Goal: Information Seeking & Learning: Learn about a topic

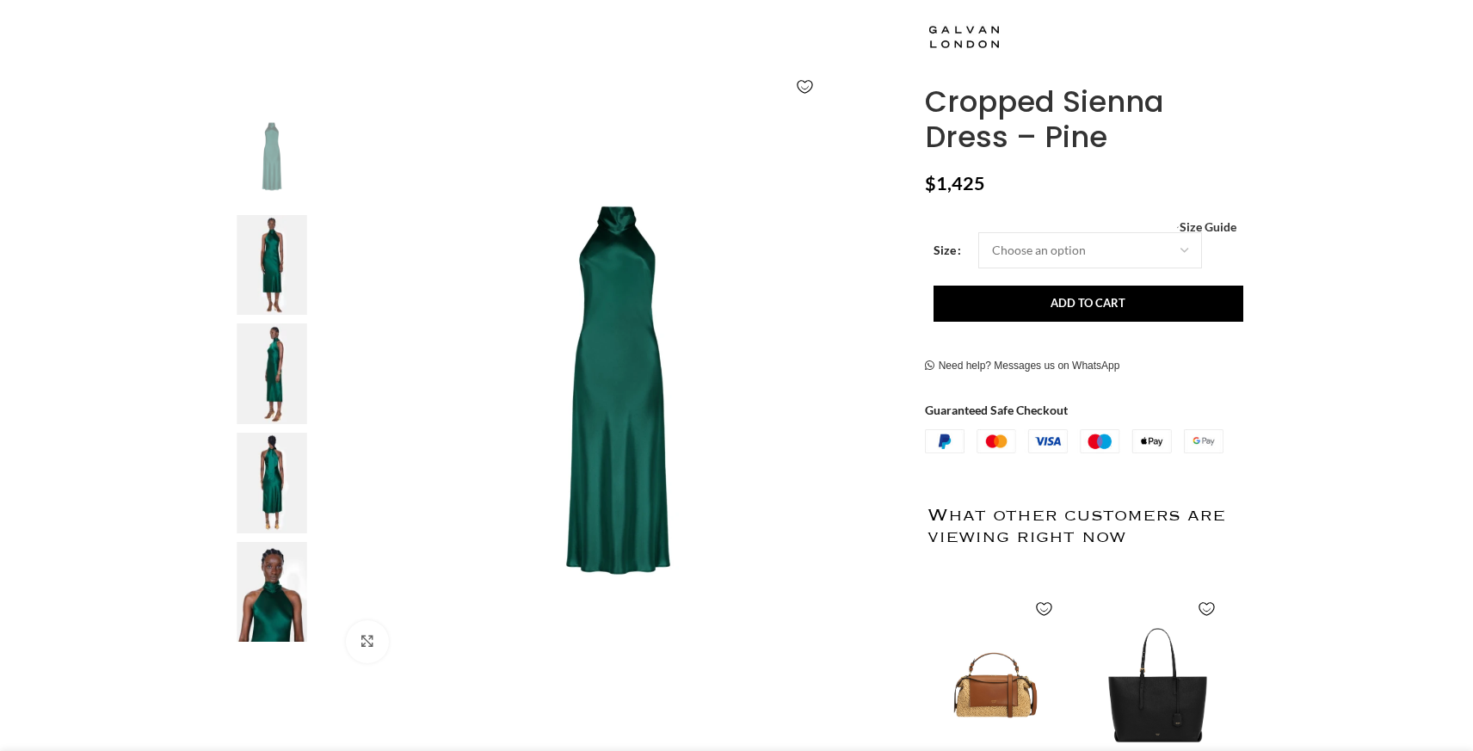
scroll to position [243, 0]
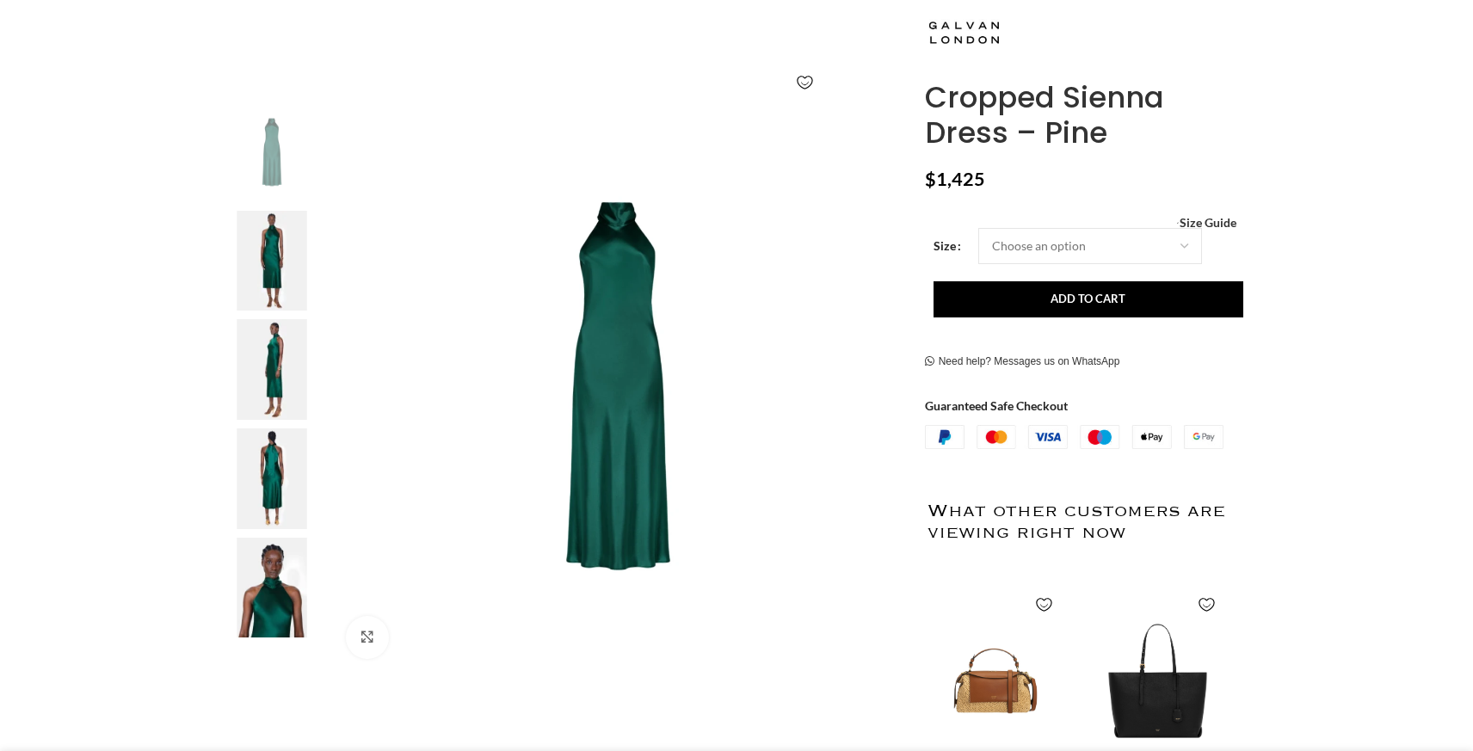
click at [280, 264] on img at bounding box center [271, 261] width 105 height 101
click at [276, 242] on img at bounding box center [271, 261] width 105 height 101
click at [267, 262] on img at bounding box center [271, 261] width 105 height 101
click at [274, 363] on img at bounding box center [271, 369] width 105 height 101
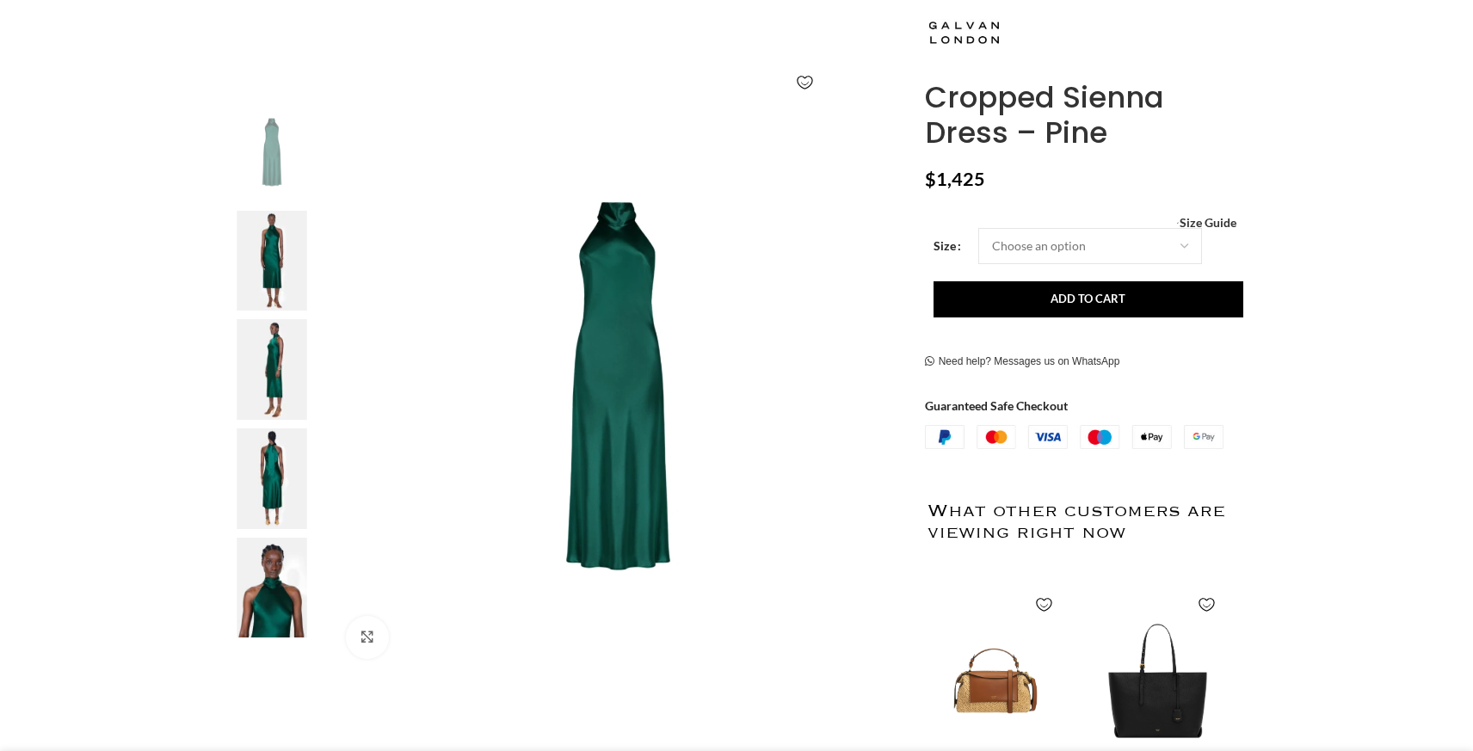
click at [288, 477] on img at bounding box center [271, 478] width 105 height 101
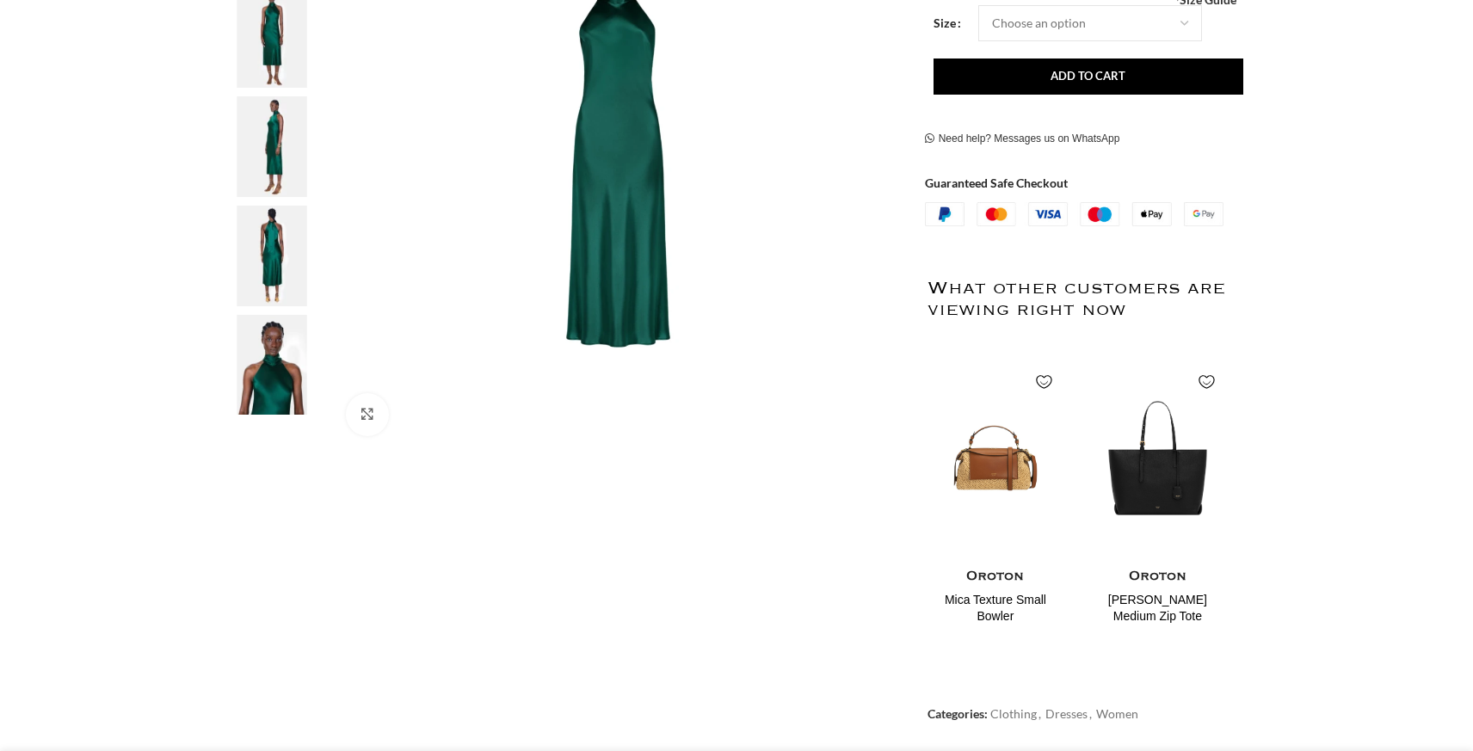
scroll to position [468, 0]
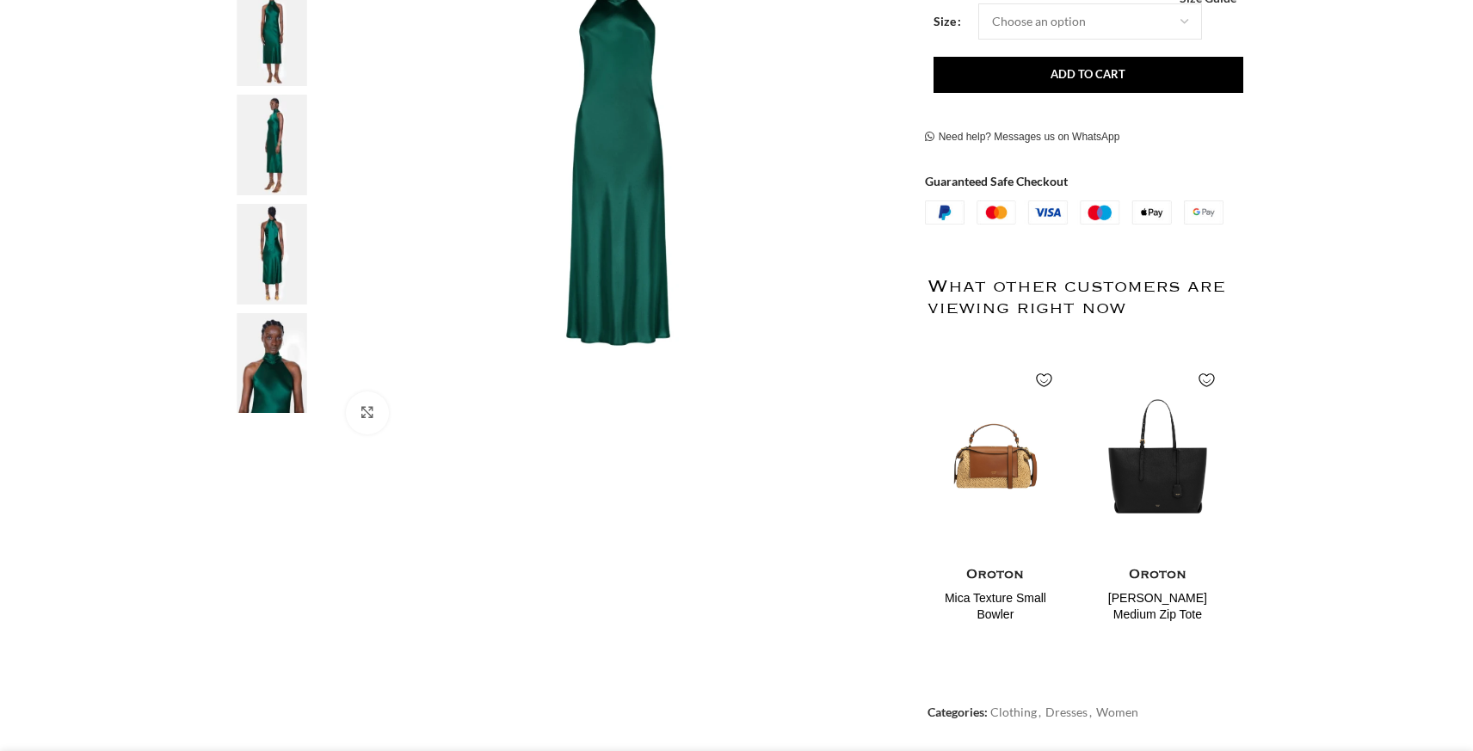
click at [279, 369] on img at bounding box center [271, 363] width 105 height 101
click at [668, 234] on img at bounding box center [618, 162] width 570 height 570
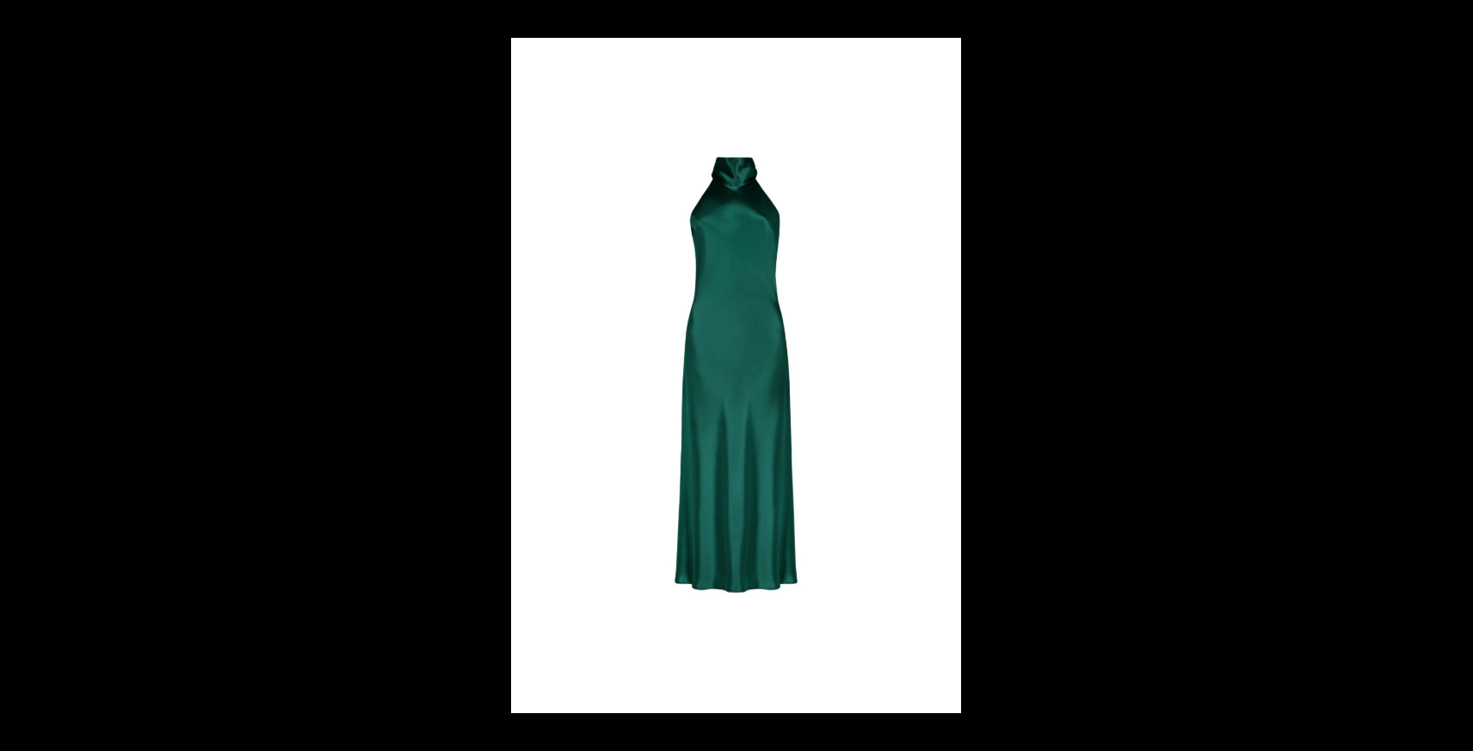
scroll to position [0, 724]
click at [1077, 189] on div at bounding box center [1247, 413] width 1473 height 751
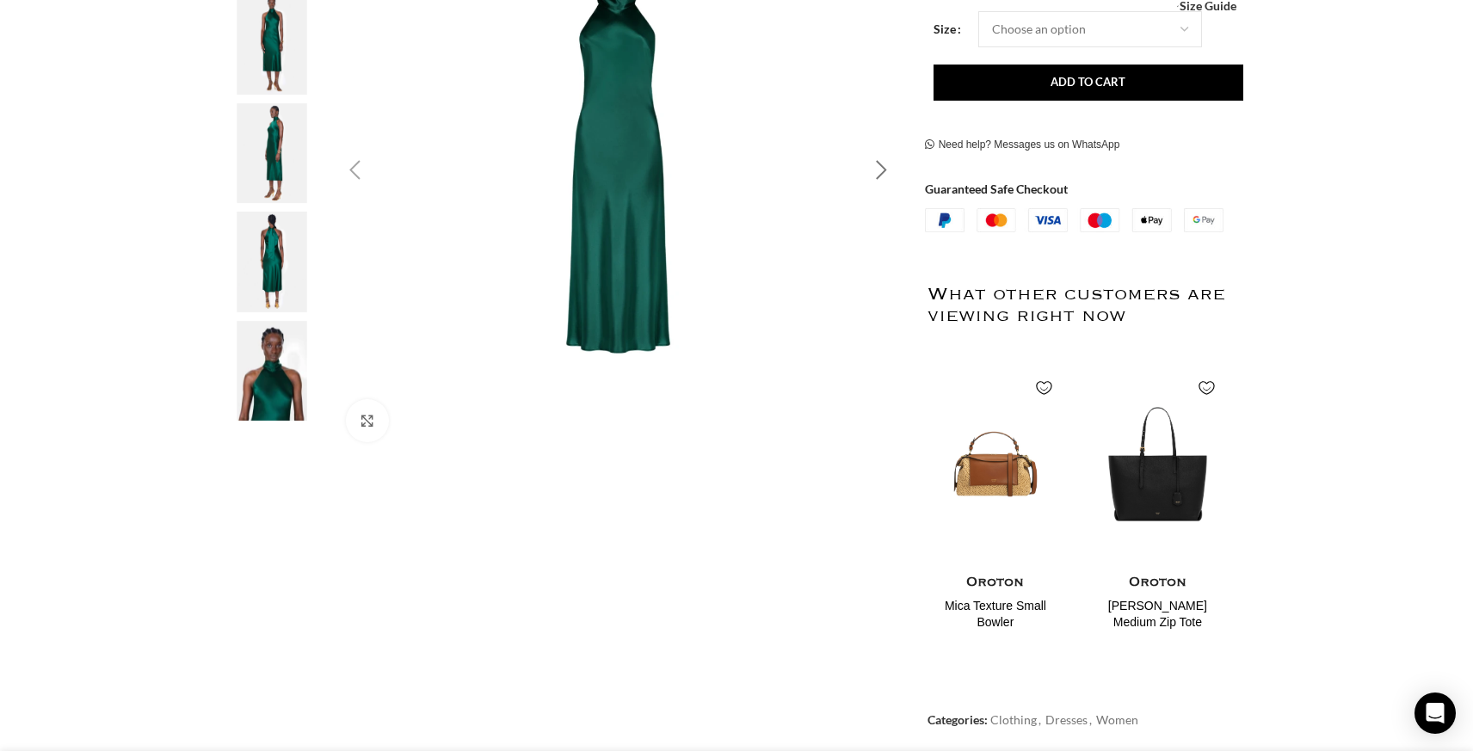
click at [884, 176] on div "Next slide" at bounding box center [881, 170] width 43 height 43
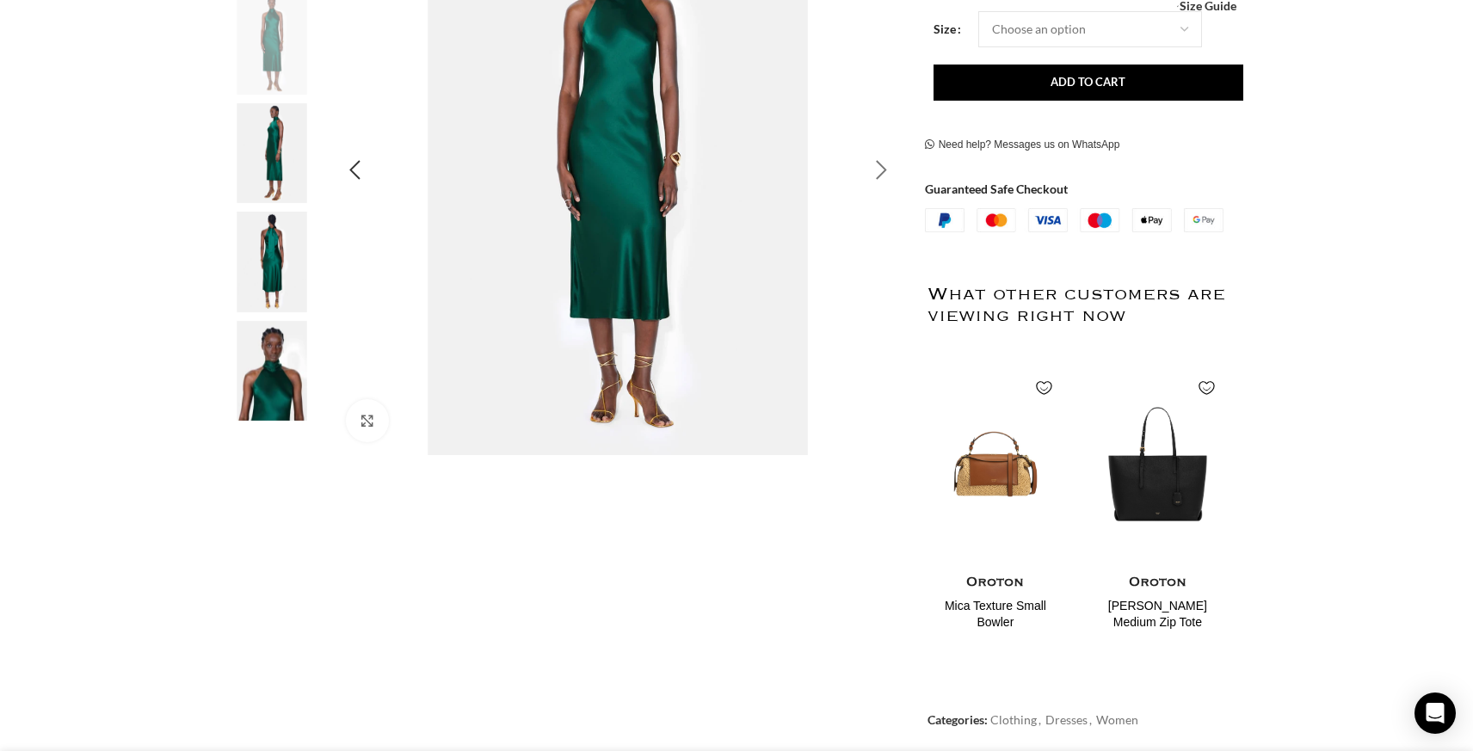
click at [884, 176] on div "Next slide" at bounding box center [881, 170] width 43 height 43
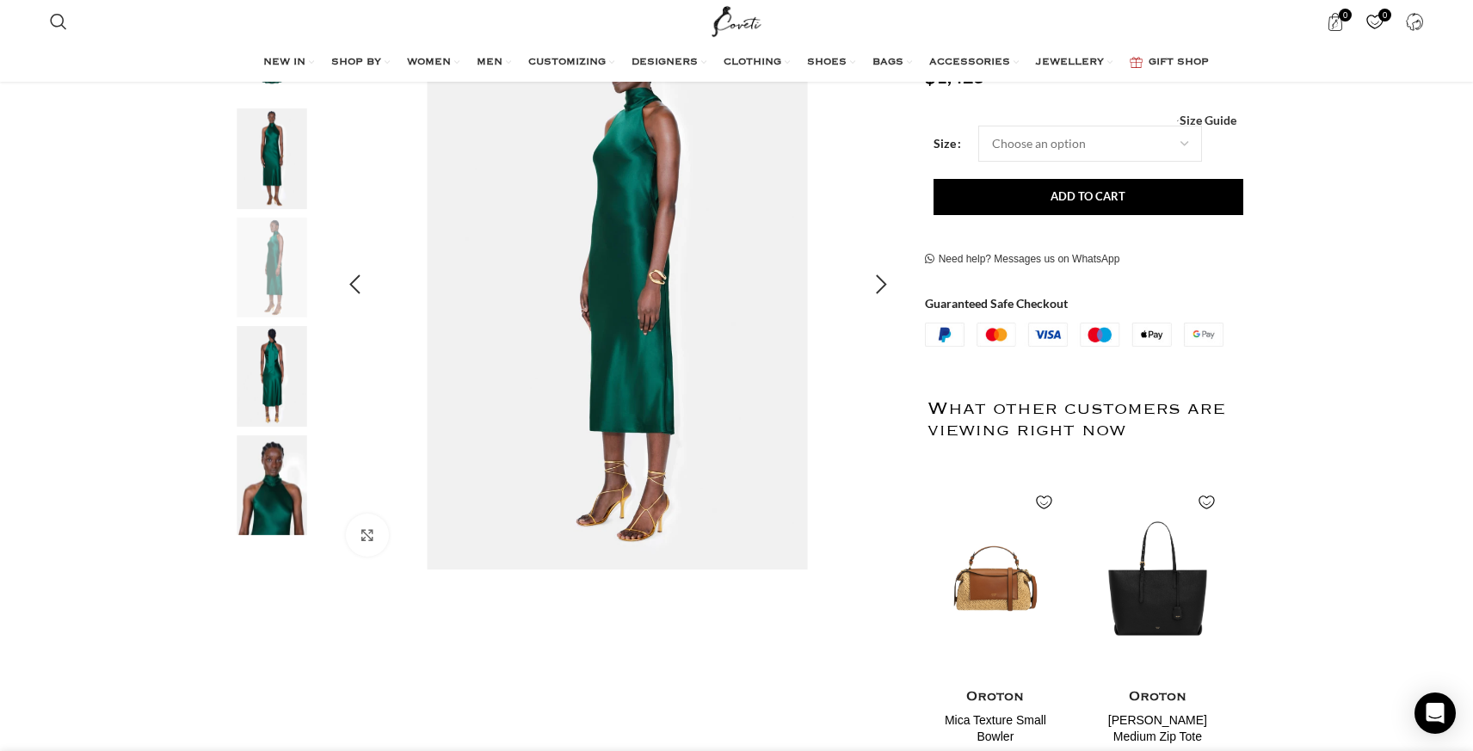
scroll to position [348, 0]
click at [878, 283] on div "Next slide" at bounding box center [881, 283] width 43 height 43
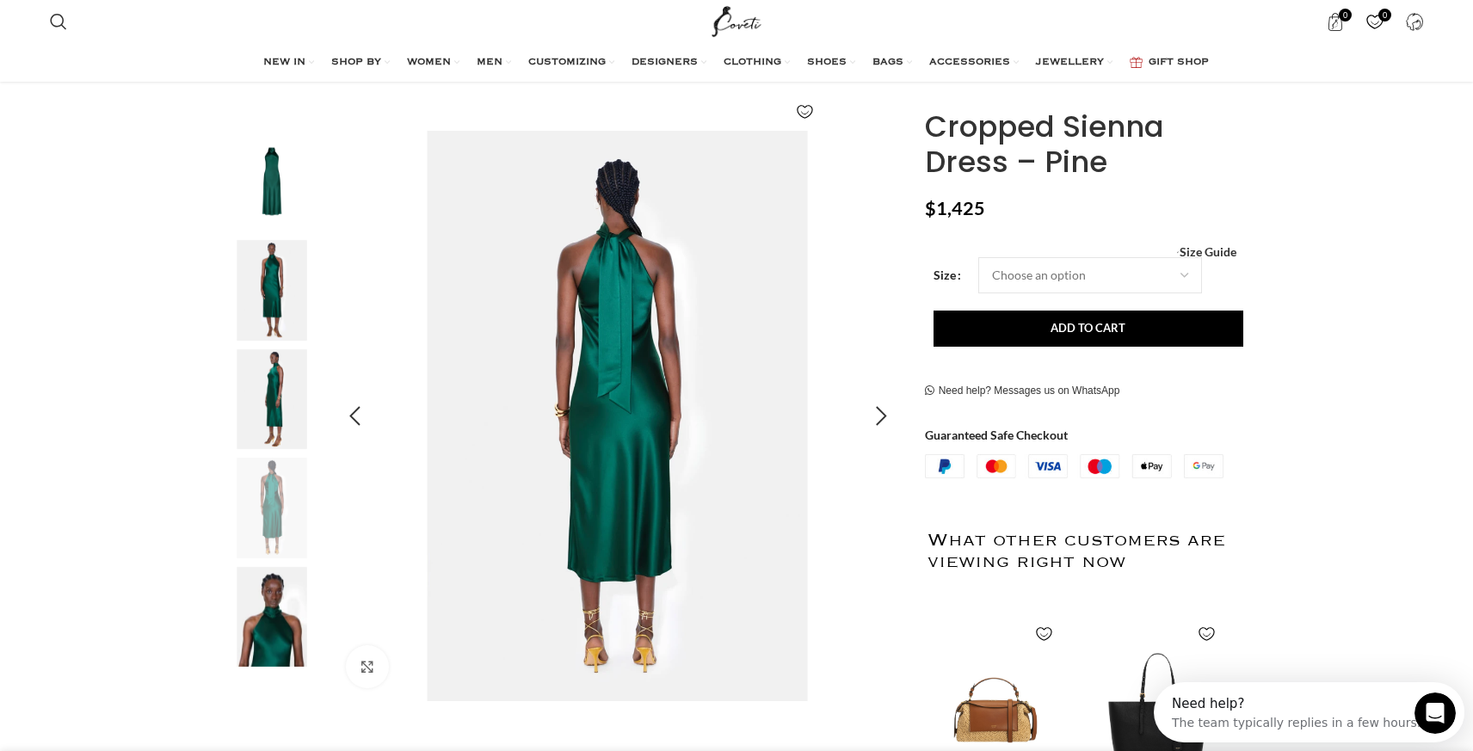
scroll to position [219, 0]
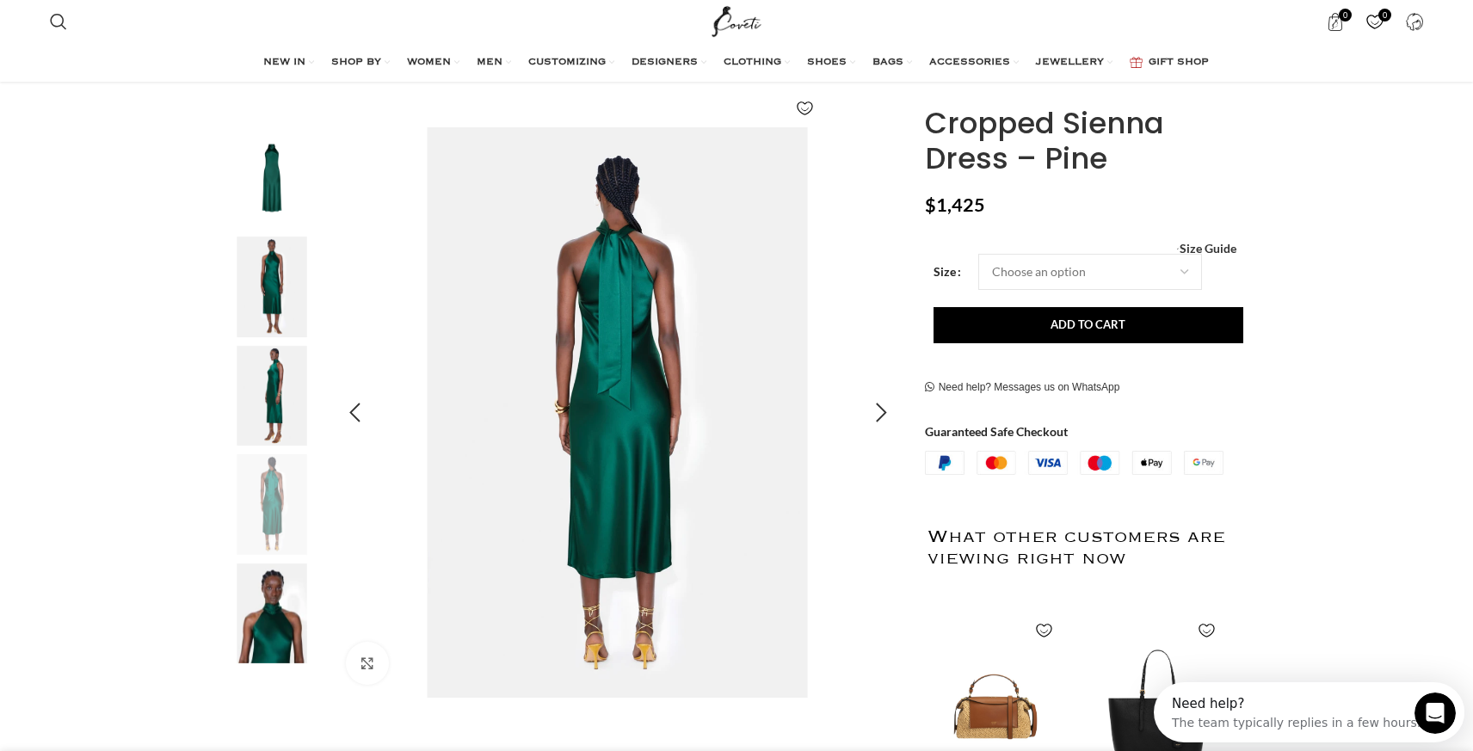
click at [631, 365] on img "4 / 5" at bounding box center [617, 412] width 570 height 570
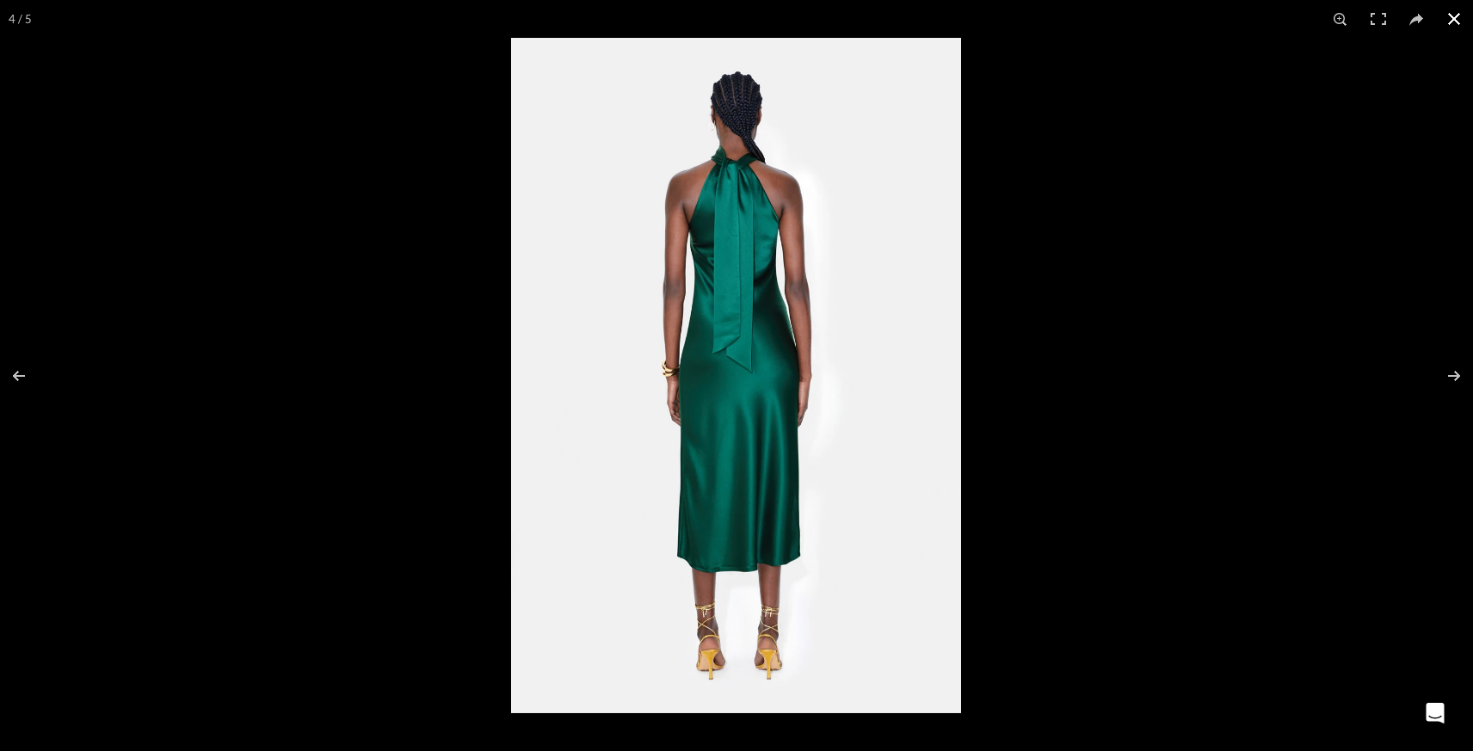
scroll to position [0, 1087]
click at [1027, 305] on div at bounding box center [1247, 413] width 1473 height 751
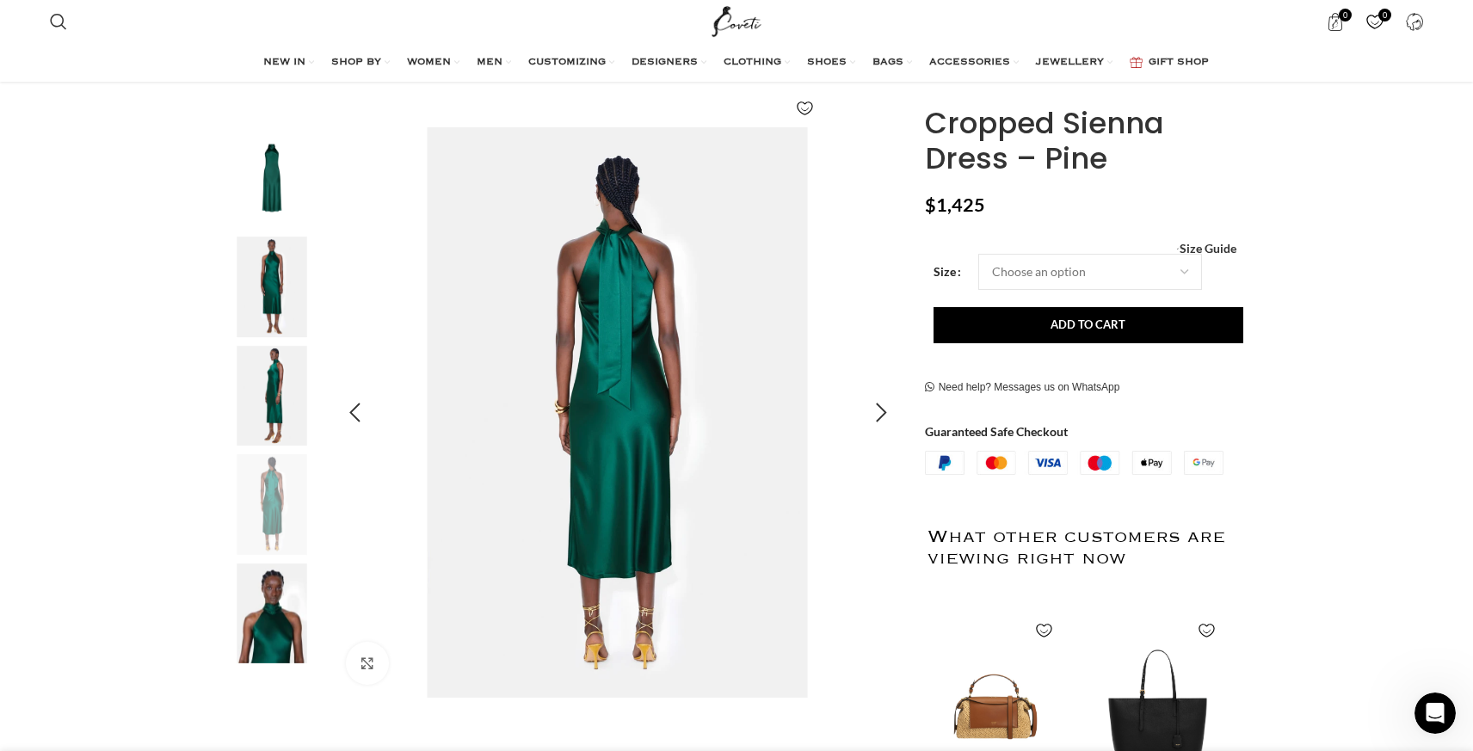
click at [639, 299] on img "4 / 5" at bounding box center [617, 412] width 570 height 570
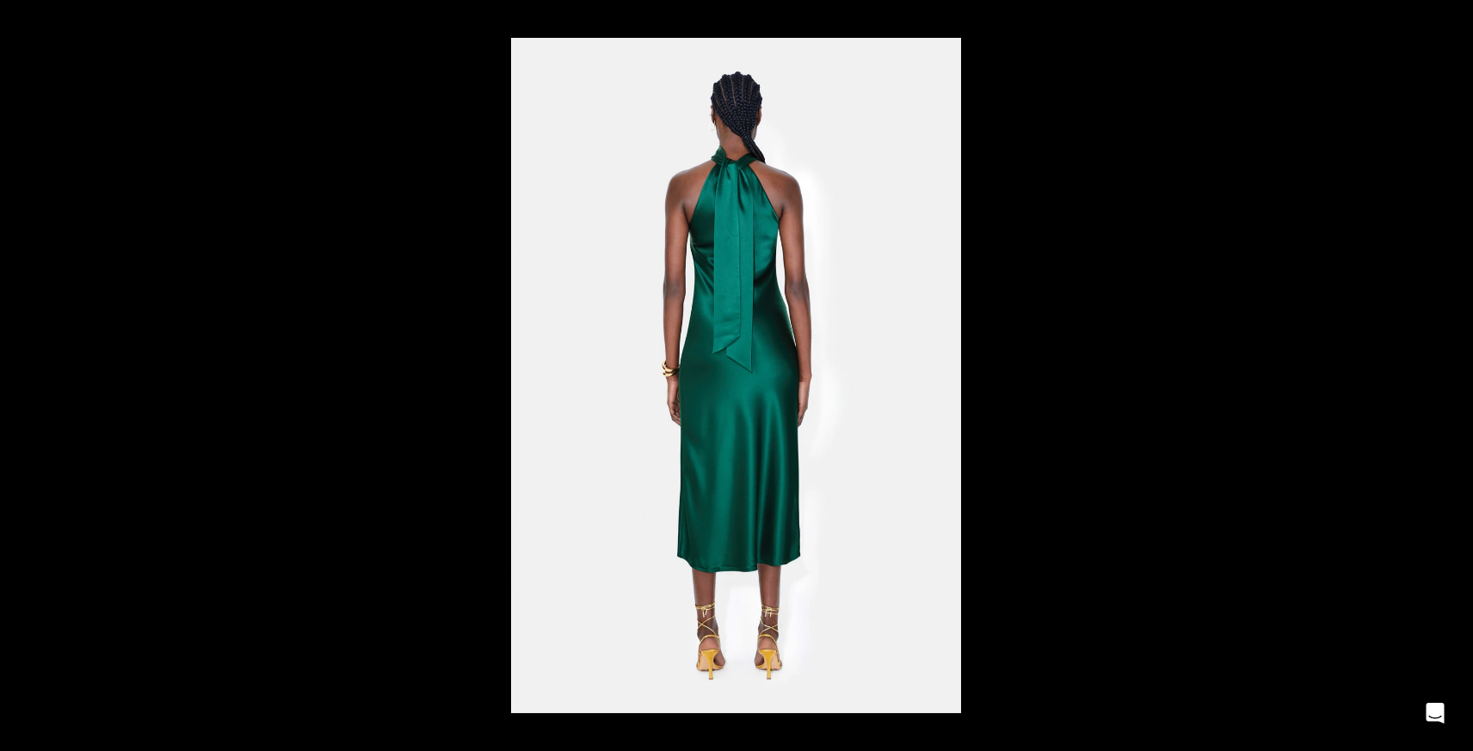
scroll to position [0, 1449]
click at [157, 134] on div at bounding box center [736, 375] width 1473 height 751
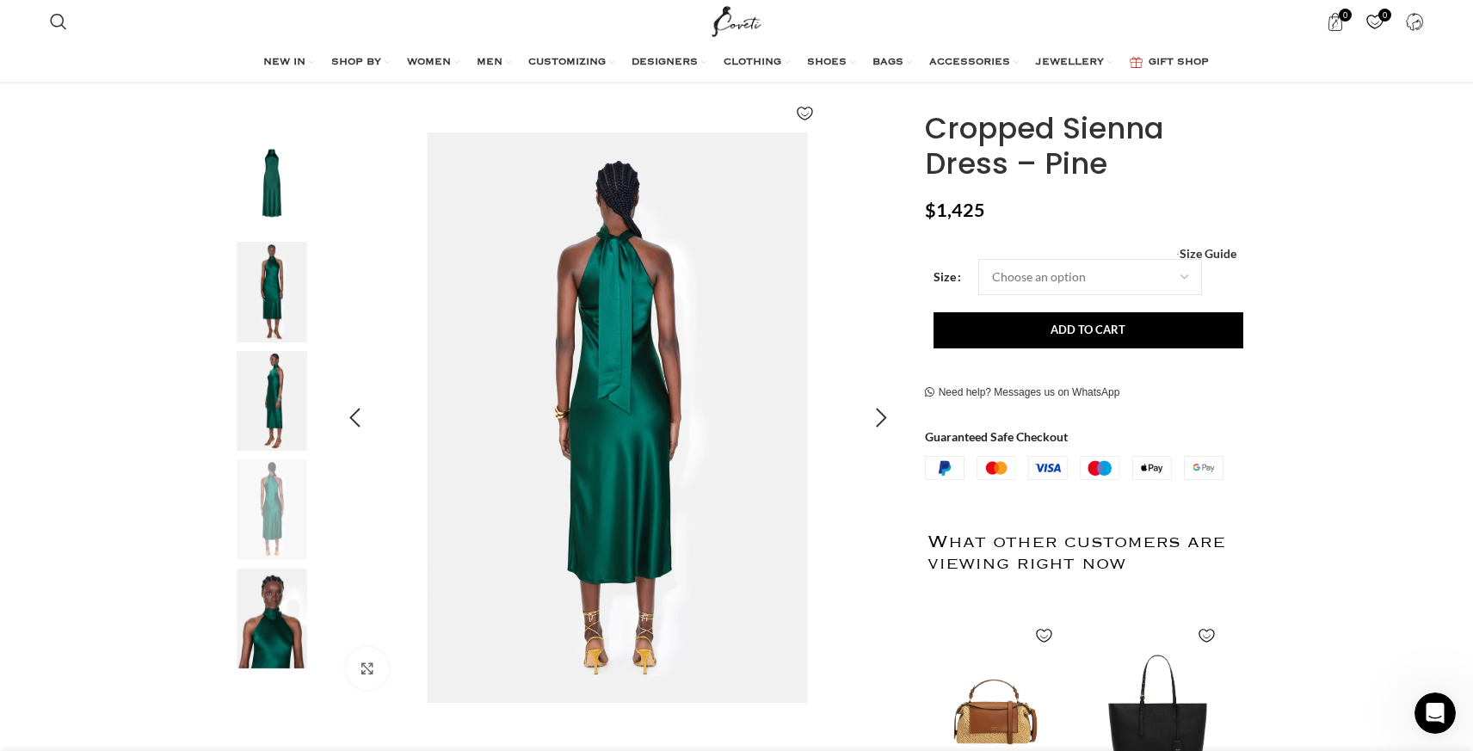
scroll to position [219, 0]
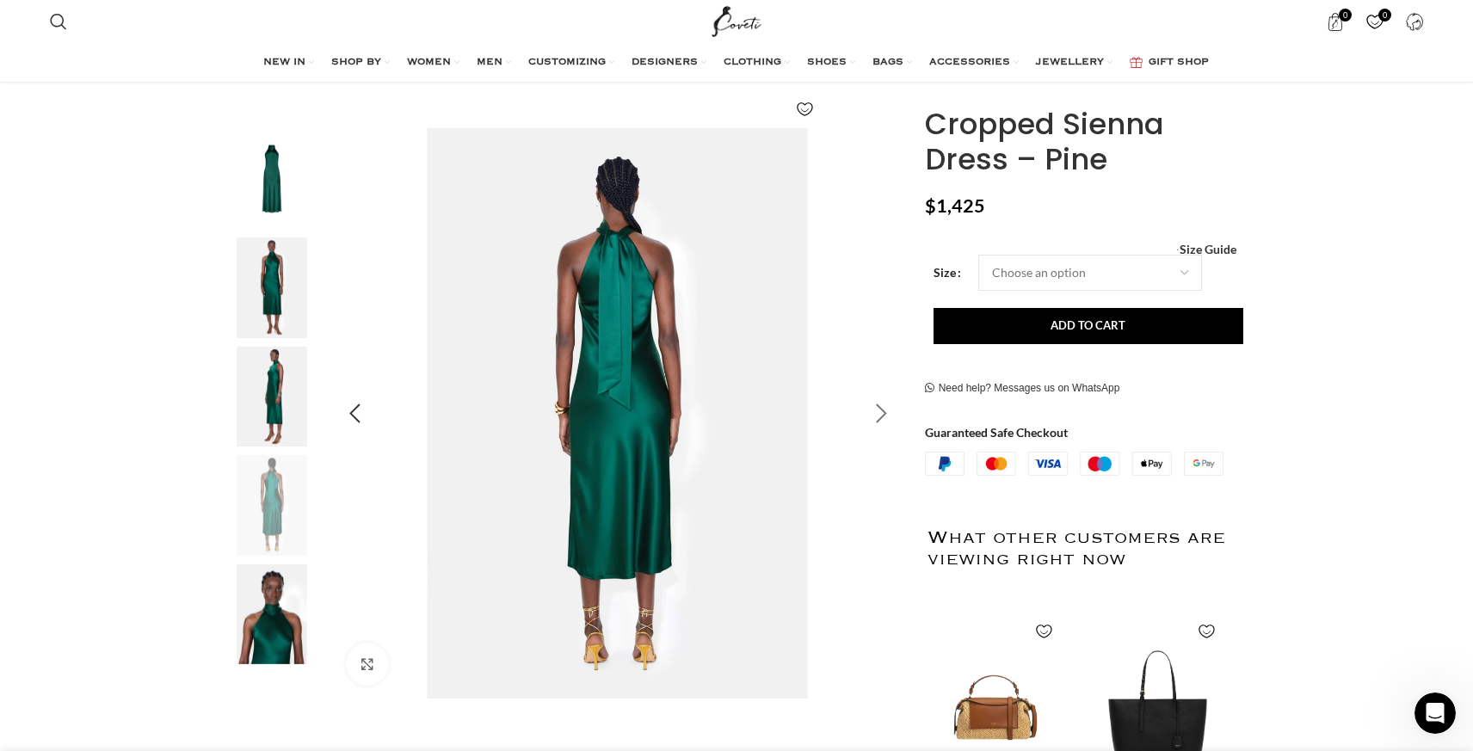
click at [888, 408] on div "Next slide" at bounding box center [881, 413] width 43 height 43
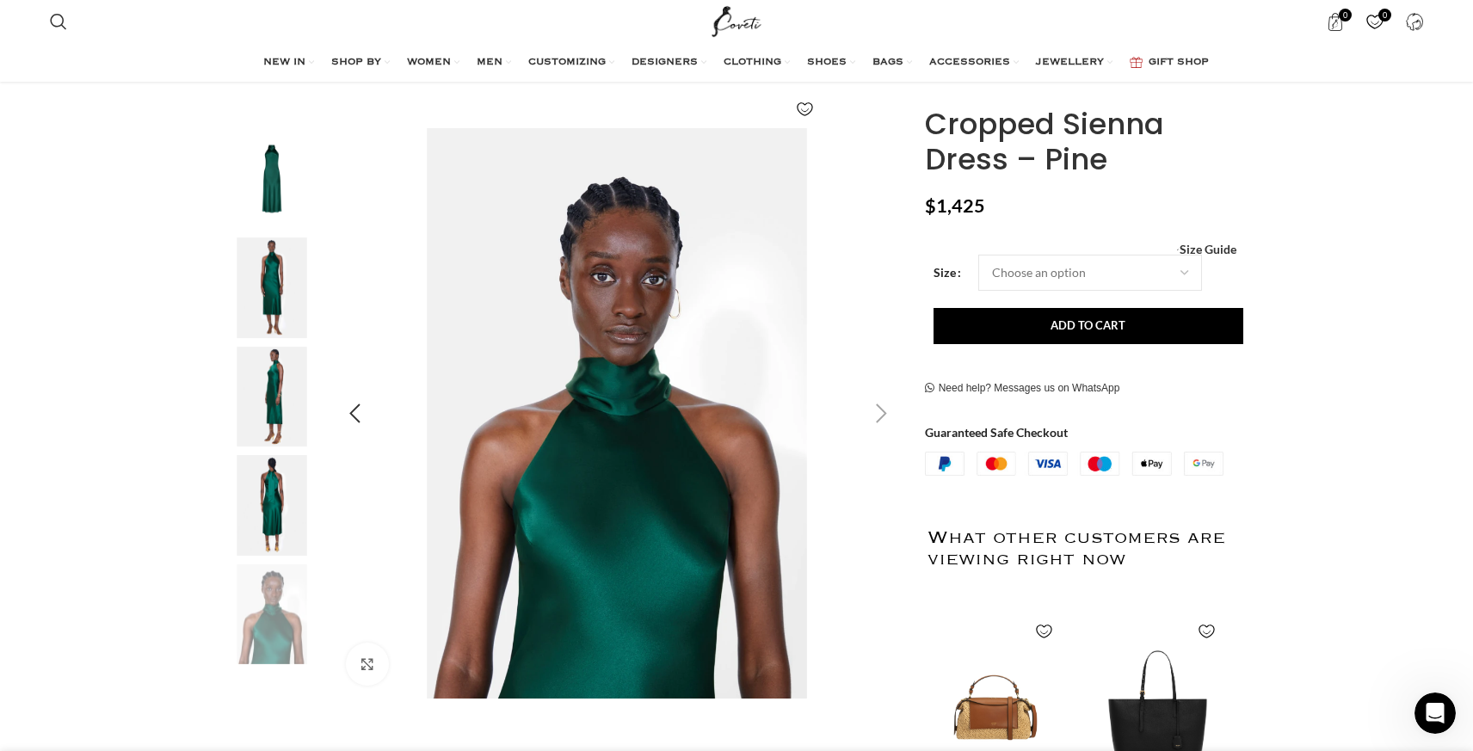
click at [888, 408] on div "Next slide" at bounding box center [881, 413] width 43 height 43
click at [878, 416] on div "Next slide" at bounding box center [881, 413] width 43 height 43
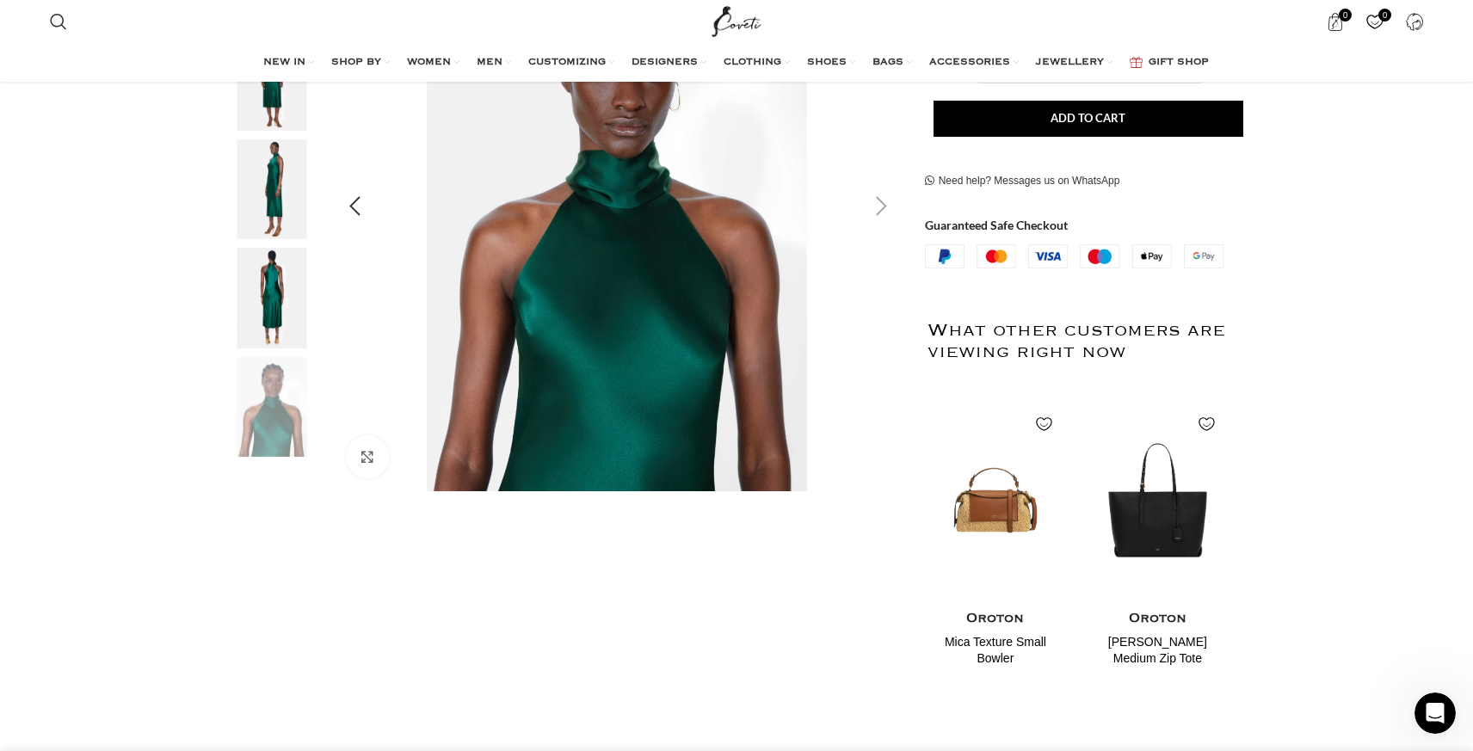
scroll to position [0, 0]
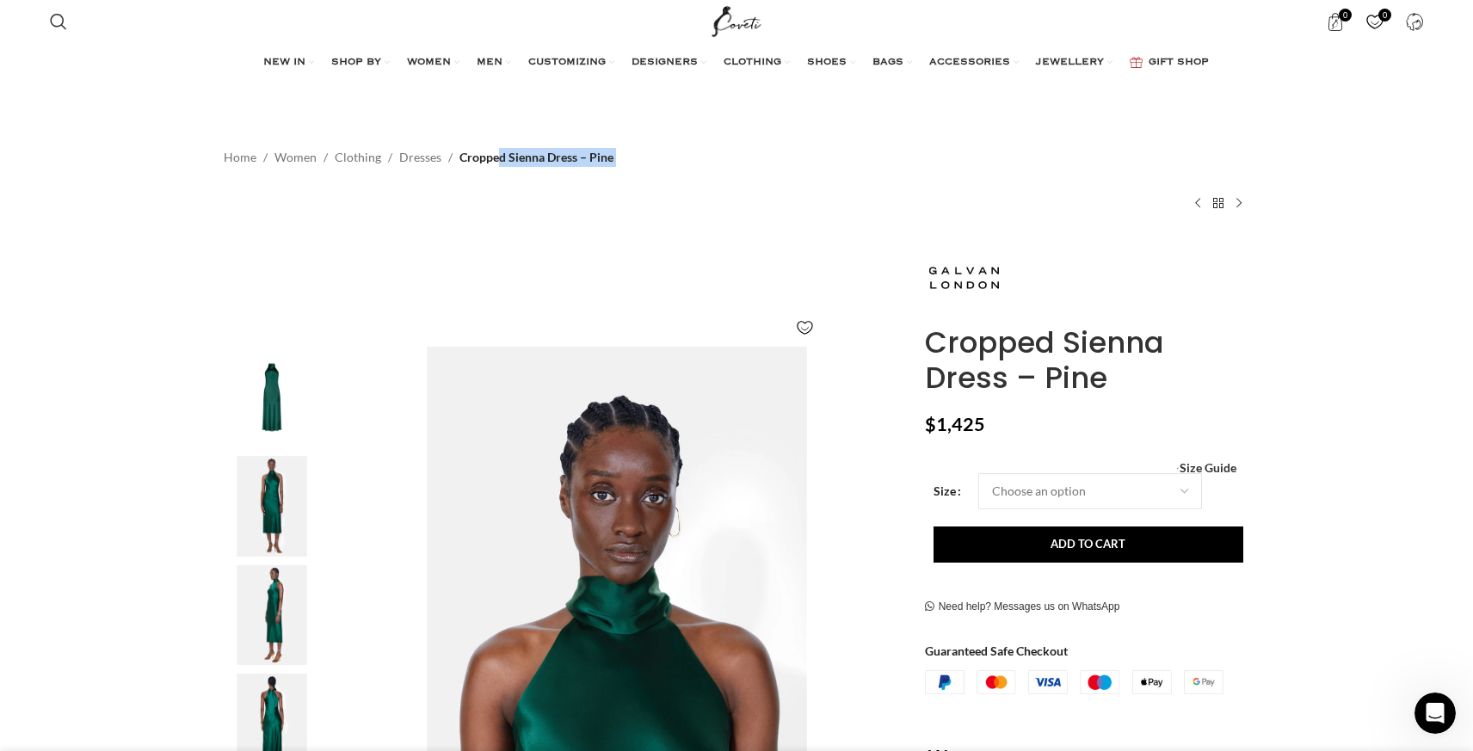
drag, startPoint x: 625, startPoint y: 157, endPoint x: 460, endPoint y: 159, distance: 165.2
click at [460, 159] on div "Home Women Clothing Dresses Cropped Sienna Dress – Pine Bella Dress - Black $ 7…" at bounding box center [737, 178] width 1026 height 121
copy nav "Cropped Sienna Dress – Pine"
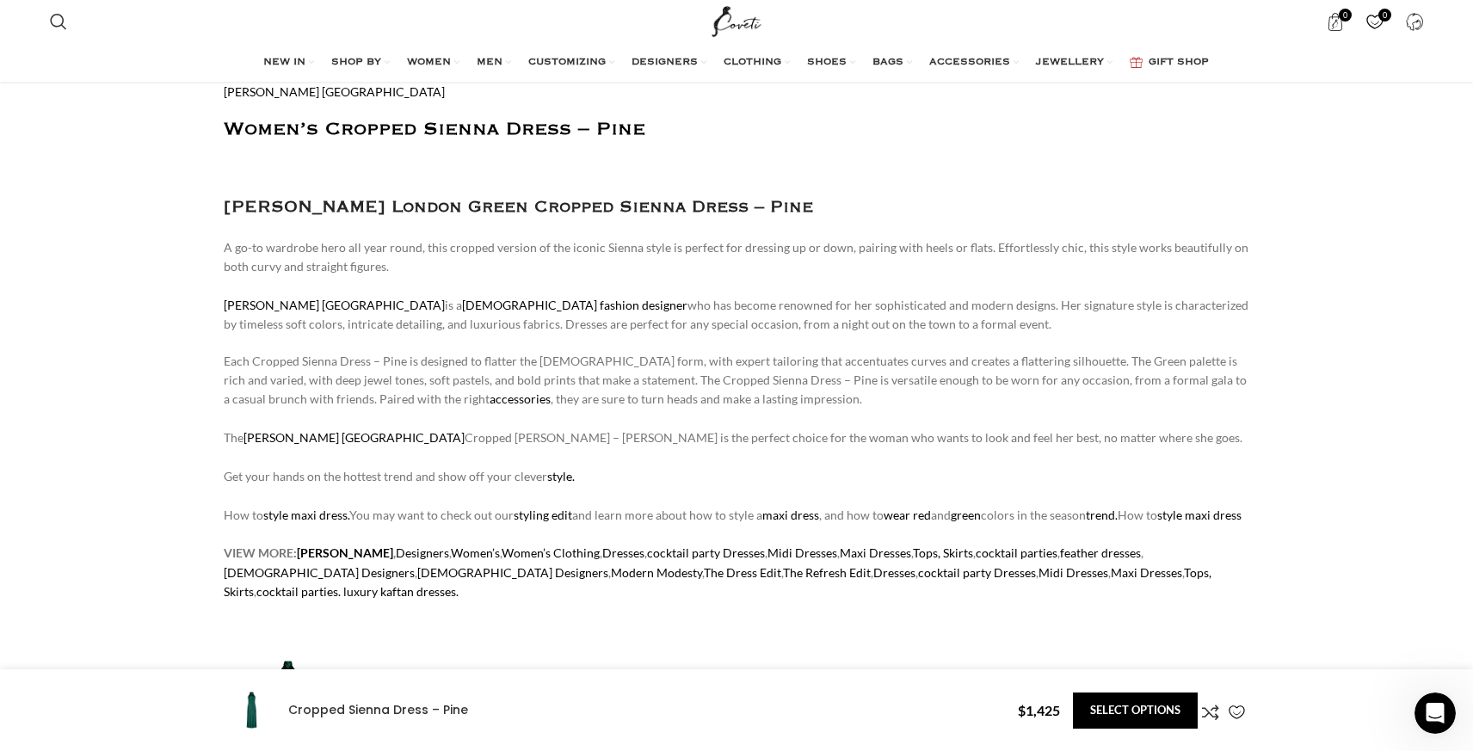
scroll to position [0, 2173]
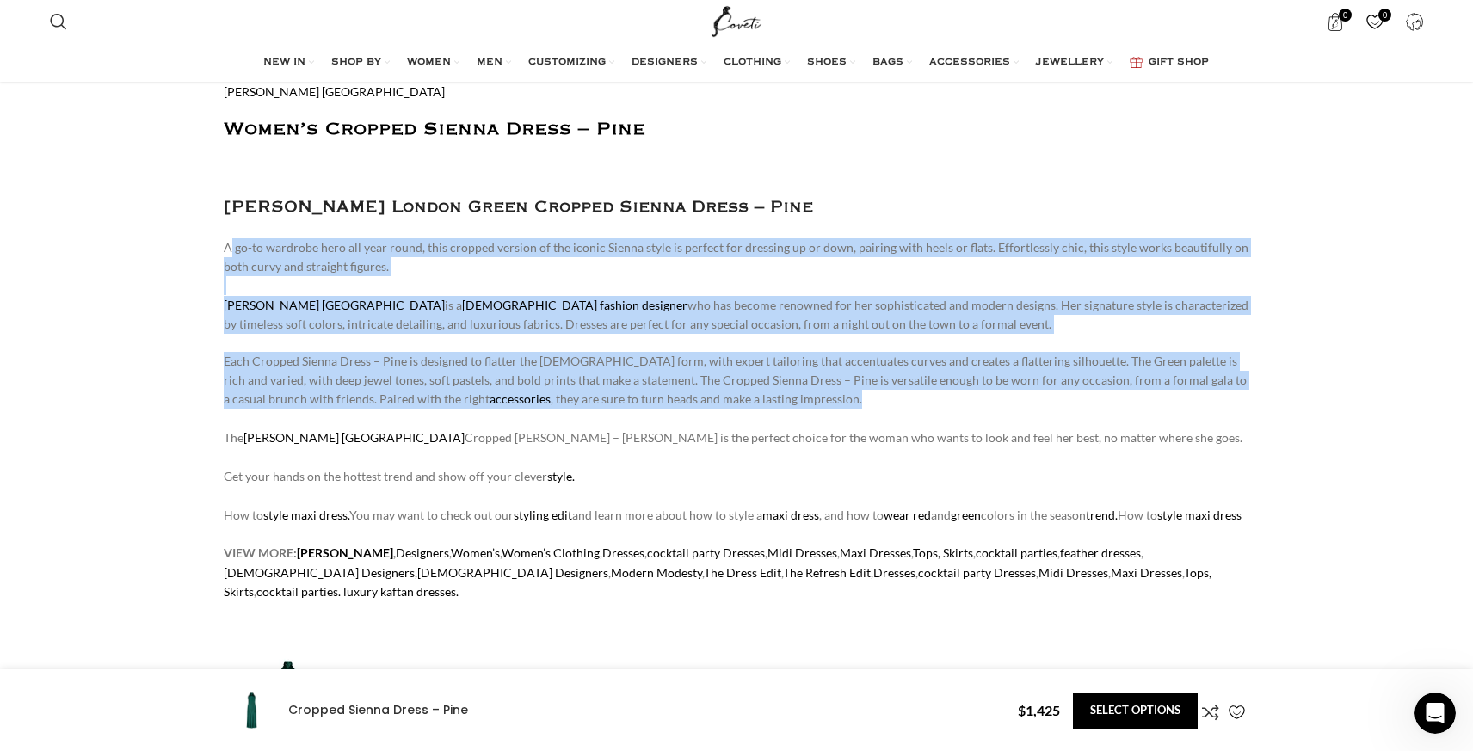
drag, startPoint x: 749, startPoint y: 397, endPoint x: 222, endPoint y: 239, distance: 550.6
click at [397, 339] on div "[PERSON_NAME] London Women’s Cropped Sienna Dress – Pine [PERSON_NAME] London G…" at bounding box center [737, 703] width 1026 height 1303
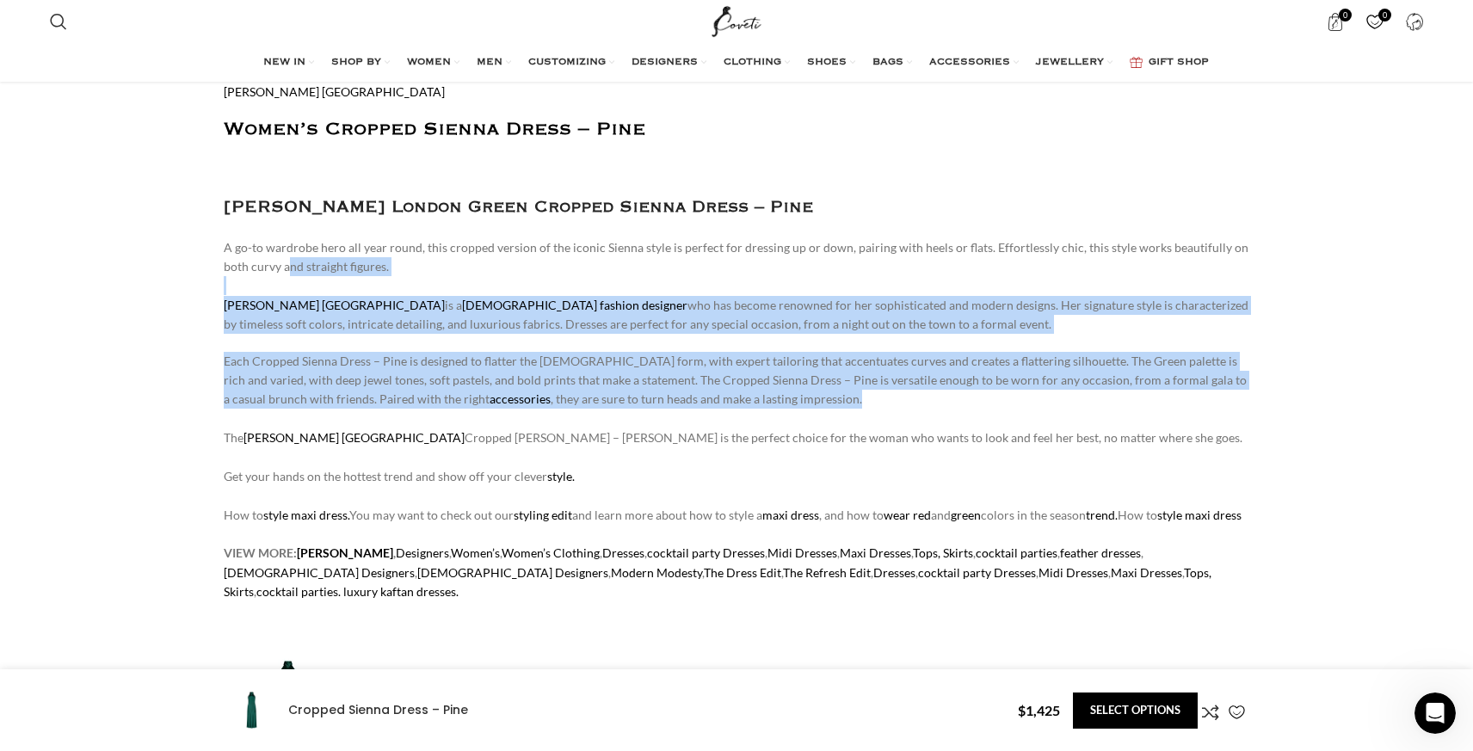
scroll to position [0, 2354]
drag, startPoint x: 748, startPoint y: 402, endPoint x: 283, endPoint y: 263, distance: 484.8
click at [283, 263] on div "[PERSON_NAME] London Women’s Cropped Sienna Dress – Pine [PERSON_NAME] London G…" at bounding box center [737, 703] width 1026 height 1303
click at [407, 365] on p "Each Cropped Sienna Dress – Pine is designed to flatter the [DEMOGRAPHIC_DATA] …" at bounding box center [737, 486] width 1026 height 269
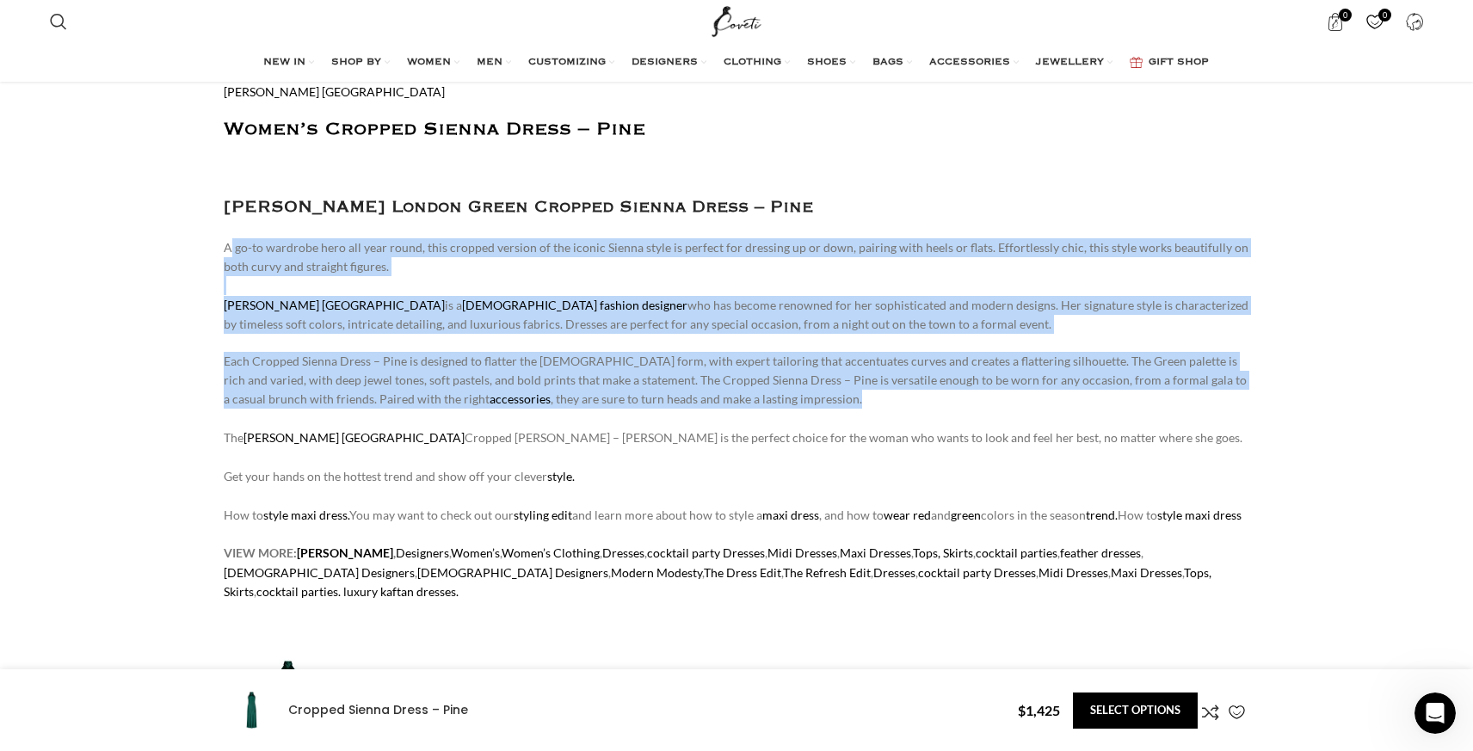
drag, startPoint x: 753, startPoint y: 401, endPoint x: 205, endPoint y: 245, distance: 569.7
copy div "L ip-do sitametc adip eli sedd eiusm, temp incidid utlabor et dol magnaa Enimad…"
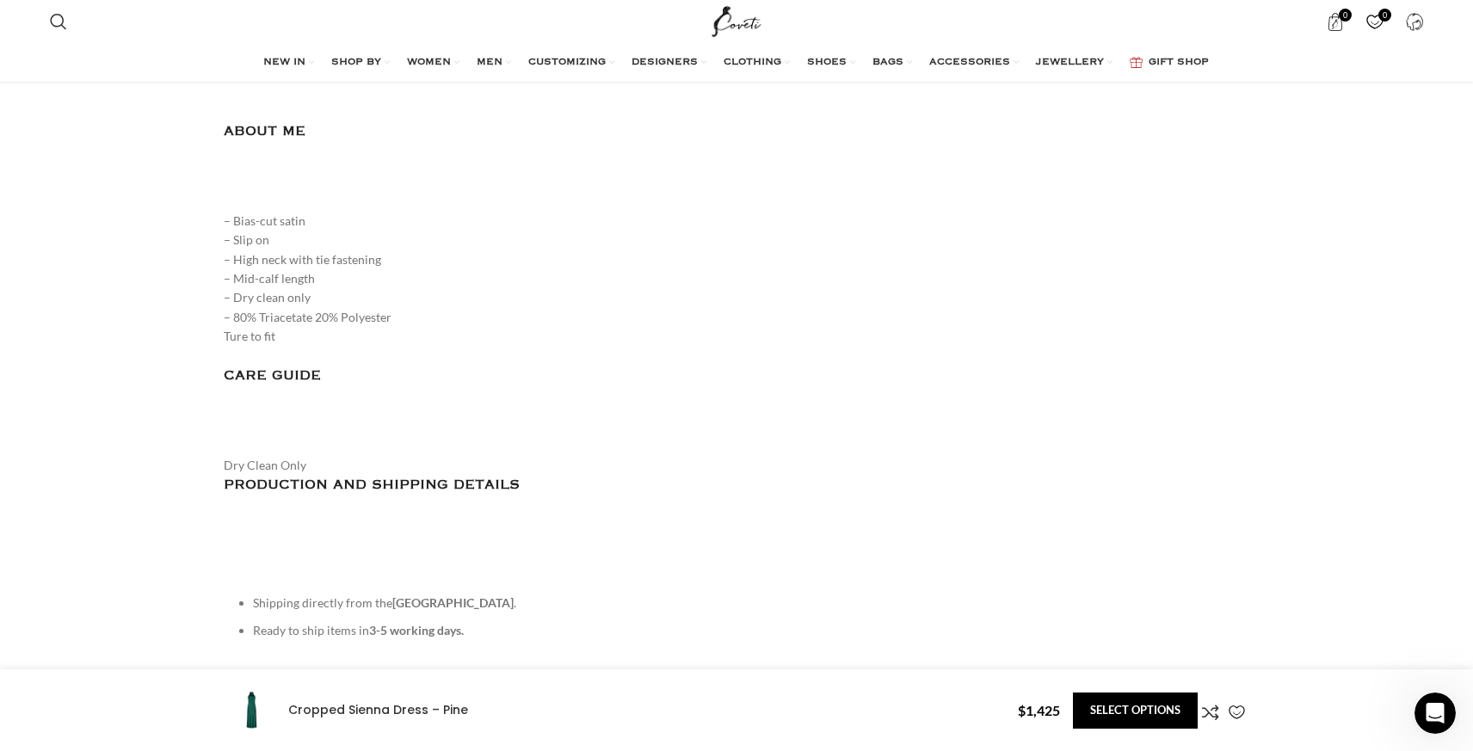
scroll to position [1983, 0]
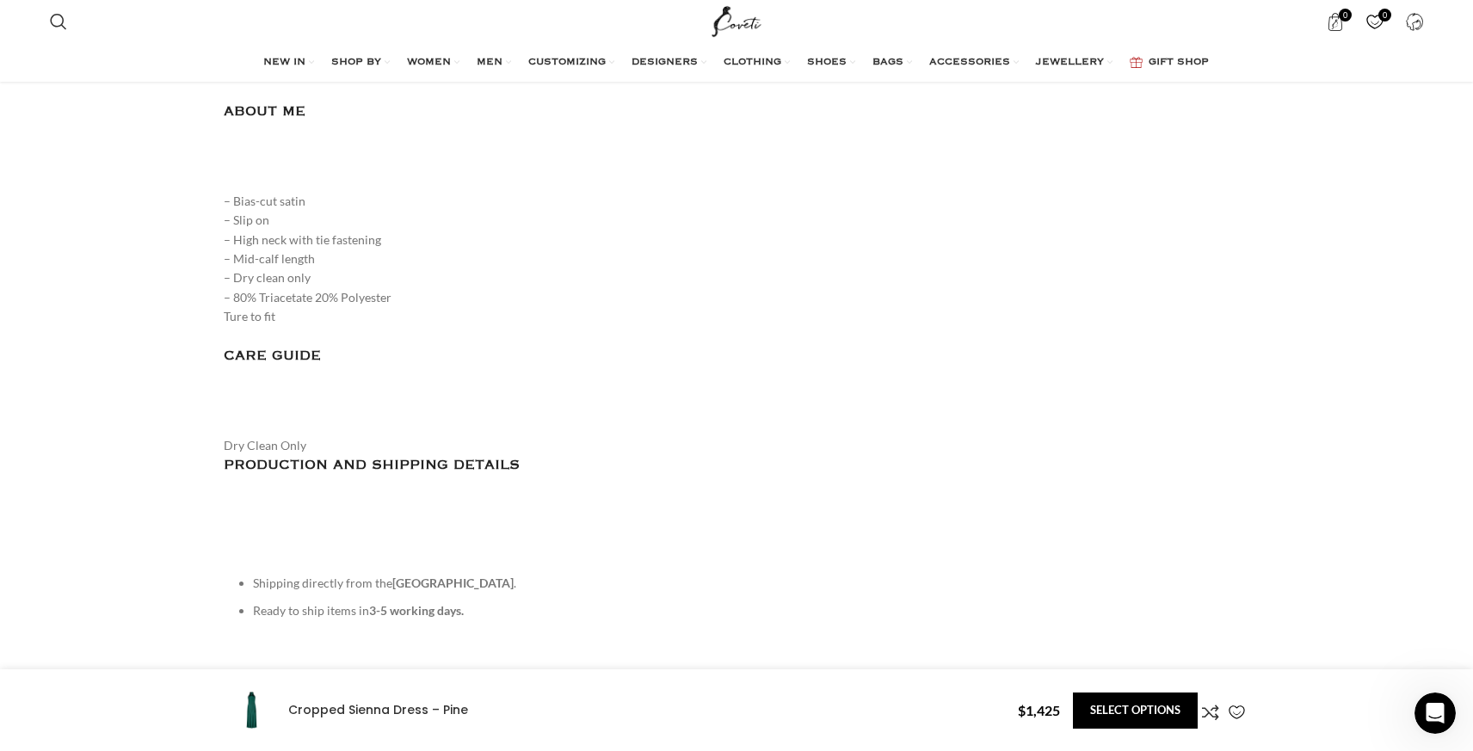
drag, startPoint x: 279, startPoint y: 320, endPoint x: 217, endPoint y: 199, distance: 136.2
click at [217, 199] on div "Description Shipping & Returns [PERSON_NAME] London Women’s Cropped Sienna Dres…" at bounding box center [736, 728] width 1051 height 2917
copy div "– Bias-cut satin – Slip on – High neck with tie fastening – Mid-calf length – D…"
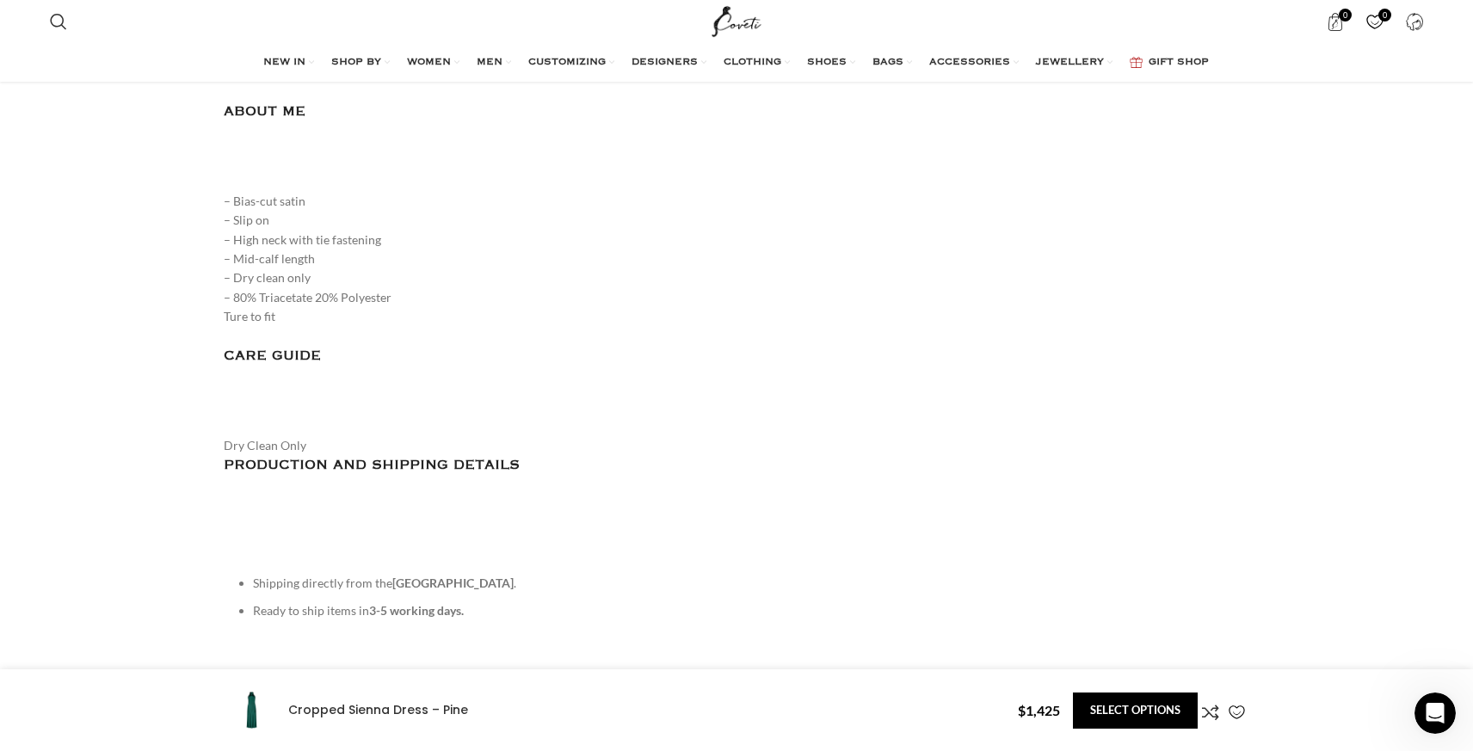
scroll to position [0, 543]
drag, startPoint x: 288, startPoint y: 317, endPoint x: 217, endPoint y: 198, distance: 139.3
click at [217, 198] on div "Description Shipping & Returns [PERSON_NAME] London Women’s Cropped Sienna Dres…" at bounding box center [736, 728] width 1051 height 2917
copy div "– Bias-cut satin – Slip on – High neck with tie fastening – Mid-calf length – D…"
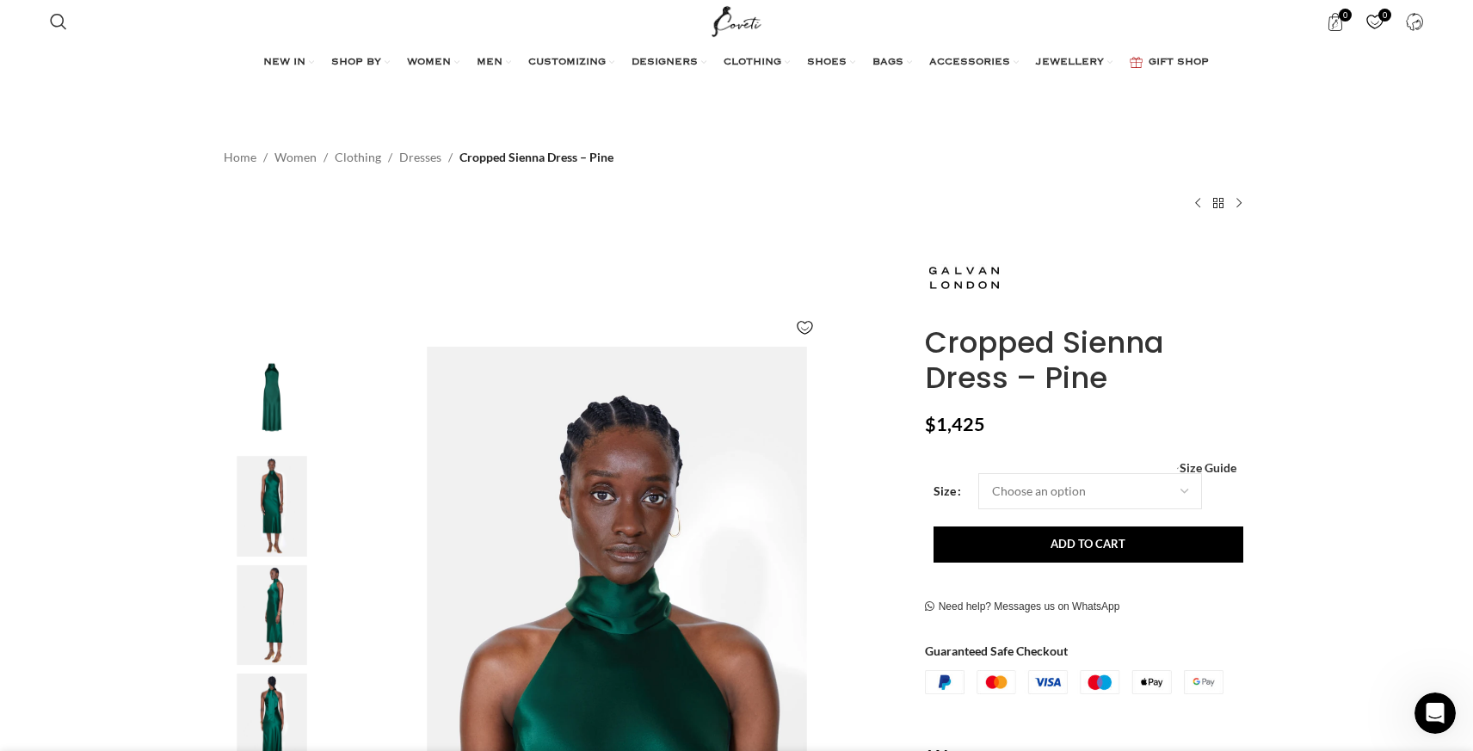
scroll to position [0, 1449]
